Goal: Task Accomplishment & Management: Use online tool/utility

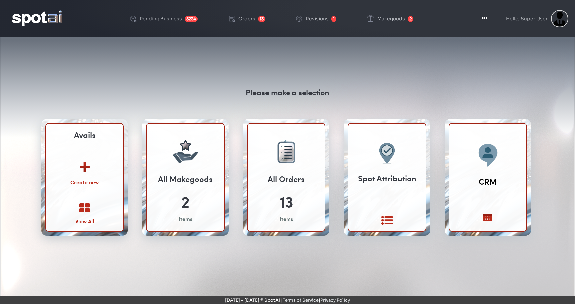
click at [84, 205] on icon at bounding box center [84, 208] width 11 height 11
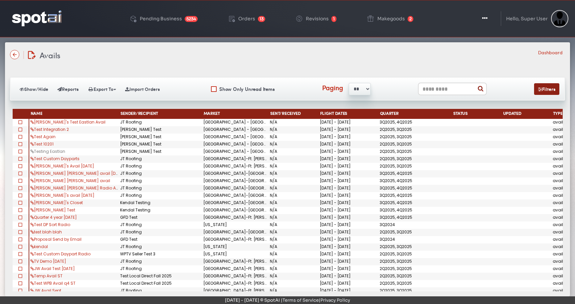
click at [57, 151] on link "Testing Eastlan" at bounding box center [47, 151] width 35 height 6
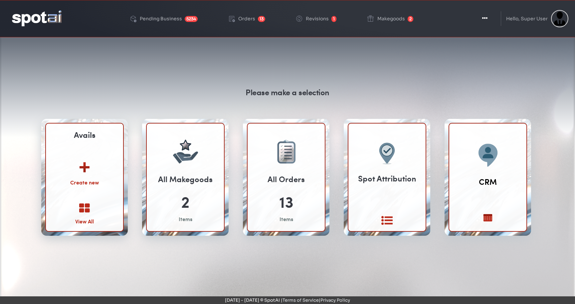
click at [85, 207] on icon at bounding box center [84, 208] width 11 height 11
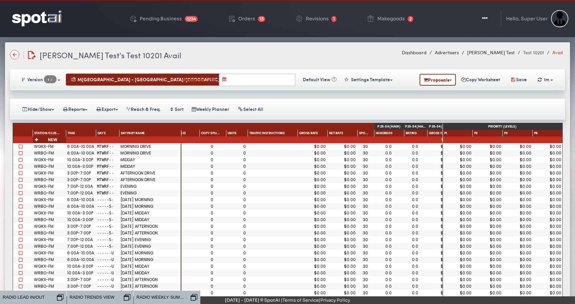
scroll to position [0, 307]
click at [21, 153] on span at bounding box center [21, 153] width 4 height 4
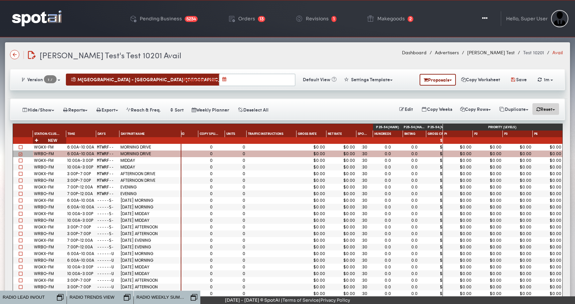
click at [540, 108] on button "Reset" at bounding box center [545, 109] width 27 height 12
click at [545, 120] on link "Ratings" at bounding box center [572, 122] width 80 height 12
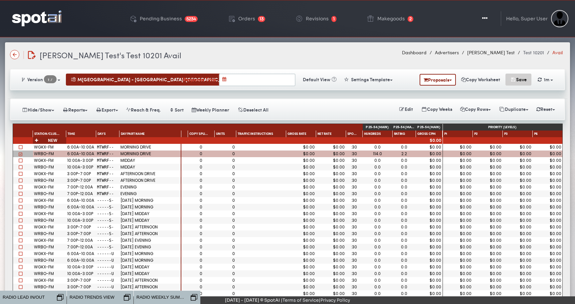
click at [522, 80] on button "Save" at bounding box center [518, 80] width 26 height 12
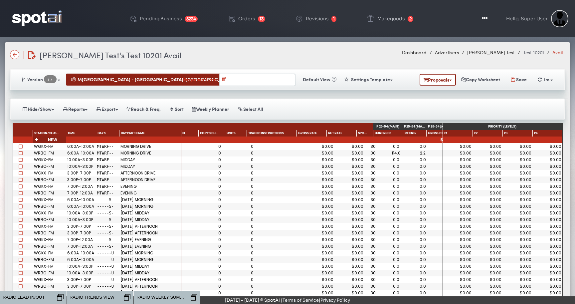
scroll to position [0, 318]
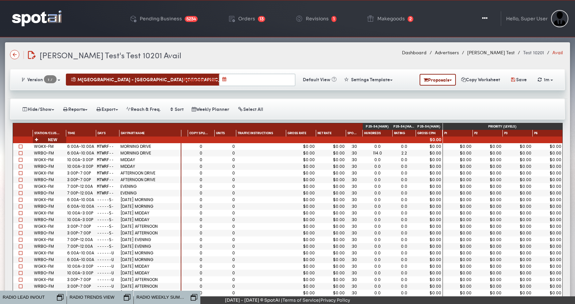
drag, startPoint x: 104, startPoint y: 54, endPoint x: 155, endPoint y: 56, distance: 51.0
click at [155, 56] on span "[PERSON_NAME] Test's Test 10201 Avail" at bounding box center [111, 54] width 142 height 11
click at [184, 56] on div "[PERSON_NAME] Test's Test 10201 Avail [PERSON_NAME] Test's Test 10201 Avail Das…" at bounding box center [287, 55] width 555 height 12
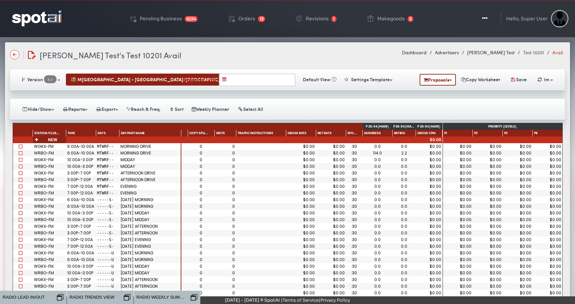
click at [330, 53] on div "[PERSON_NAME] Test's Test 10201 Avail [PERSON_NAME] Test's Test 10201 Avail Das…" at bounding box center [287, 55] width 555 height 12
